Goal: Information Seeking & Learning: Learn about a topic

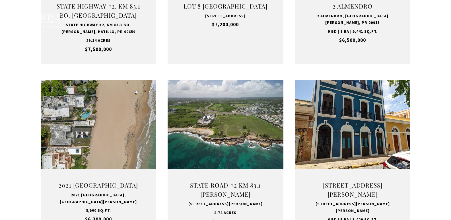
type input "**********"
type input "*********"
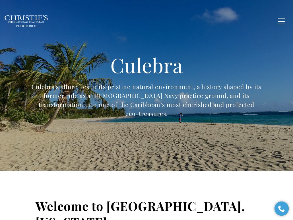
type input "**********"
type input "*********"
